Goal: Communication & Community: Answer question/provide support

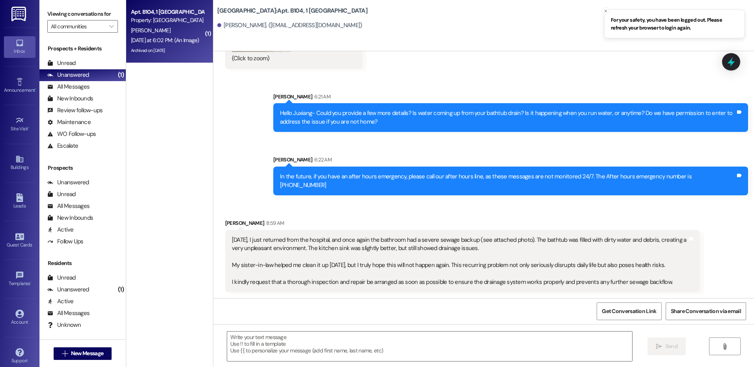
scroll to position [18027, 0]
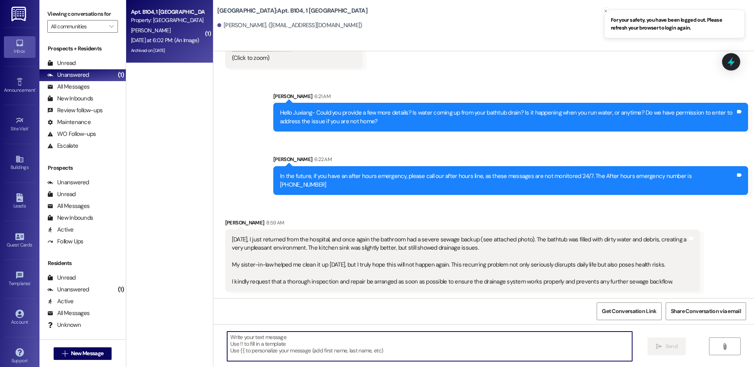
click at [375, 344] on textarea at bounding box center [429, 347] width 405 height 30
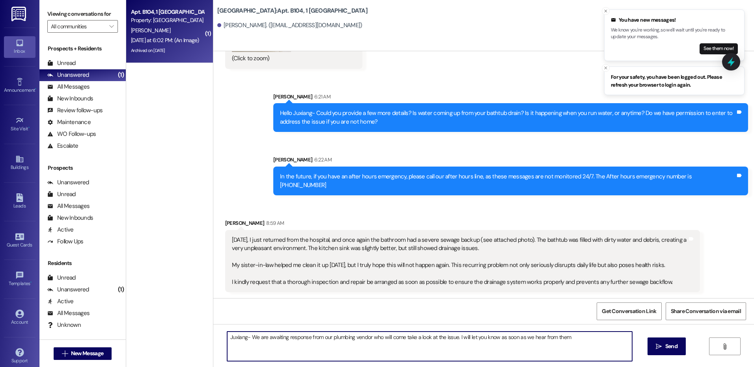
type textarea "Juxiang- We are awaiting response from our plumbing vendor who will come take a…"
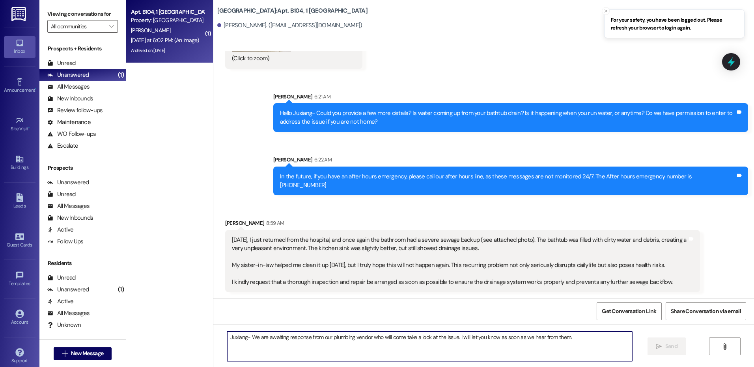
scroll to position [18082, 0]
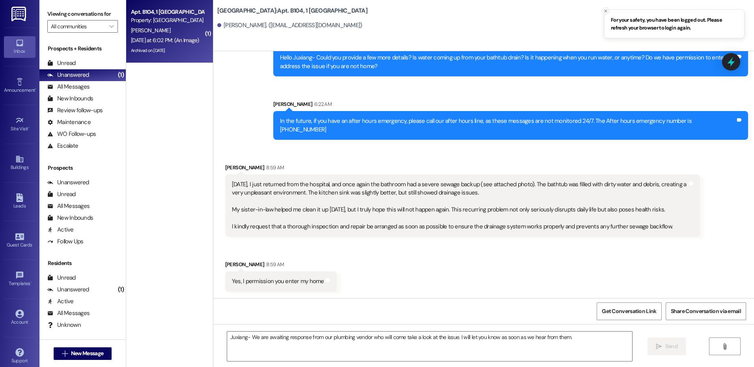
click at [607, 11] on icon "Close toast" at bounding box center [605, 11] width 5 height 5
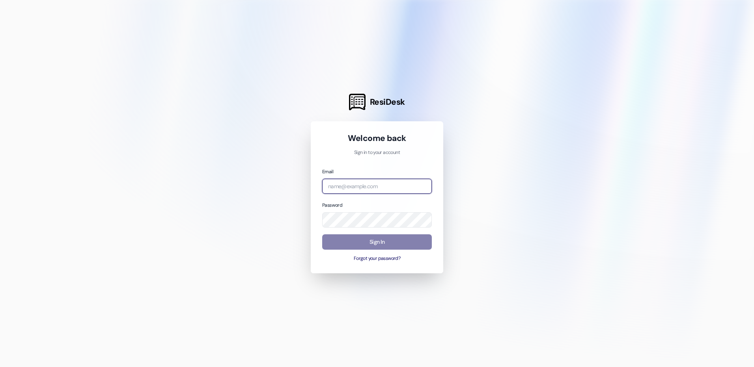
click at [347, 193] on input "email" at bounding box center [377, 186] width 110 height 15
type input "[EMAIL_ADDRESS][DOMAIN_NAME]"
drag, startPoint x: 425, startPoint y: 188, endPoint x: 318, endPoint y: 195, distance: 107.1
click at [308, 196] on div "ResiDesk Welcome back Sign in to your account Email [EMAIL_ADDRESS][DOMAIN_NAME…" at bounding box center [377, 183] width 754 height 367
type input "[EMAIL_ADDRESS][DOMAIN_NAME]"
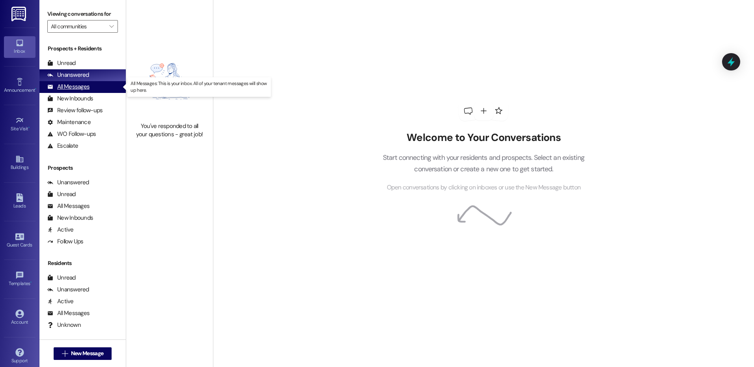
click at [68, 89] on div "All Messages" at bounding box center [68, 87] width 42 height 8
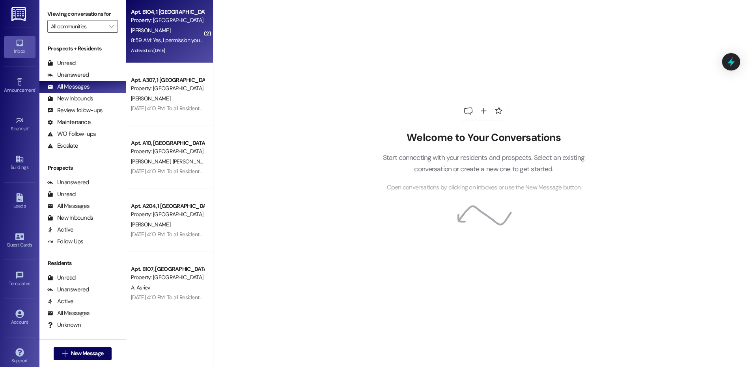
click at [182, 33] on div "[PERSON_NAME]" at bounding box center [167, 31] width 75 height 10
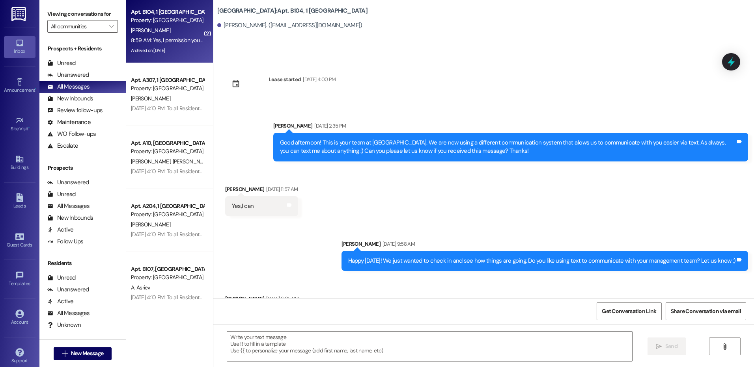
scroll to position [18095, 0]
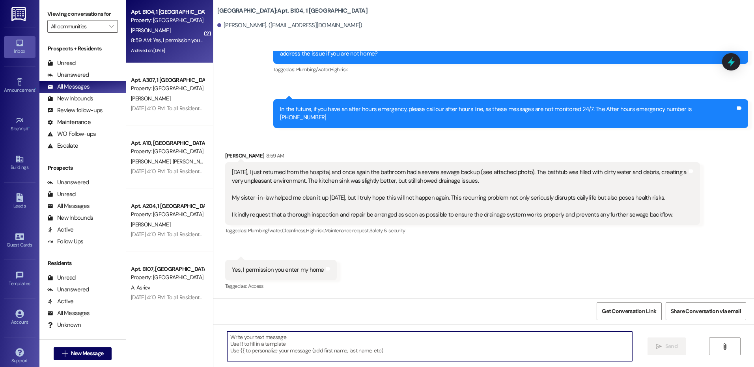
click at [300, 343] on textarea at bounding box center [429, 347] width 405 height 30
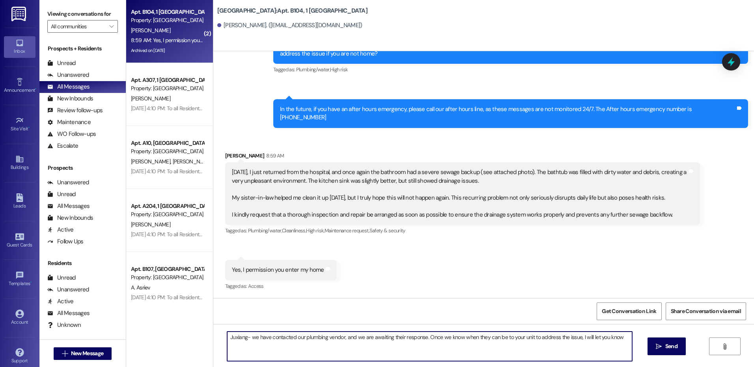
type textarea "Juxiang- we have contacted our plumbing vendor, and we are awaiting their respo…"
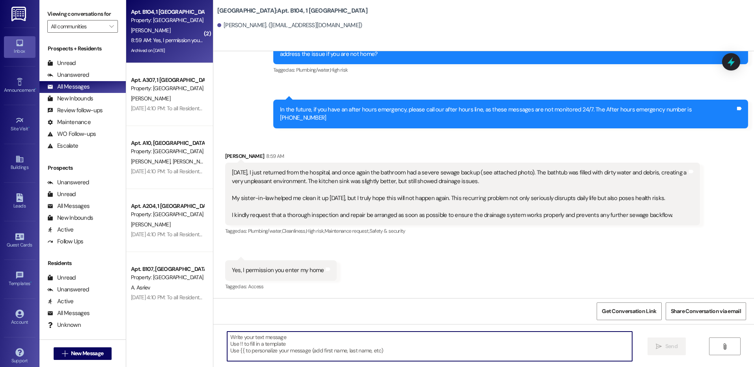
scroll to position [18150, 0]
